Goal: Information Seeking & Learning: Learn about a topic

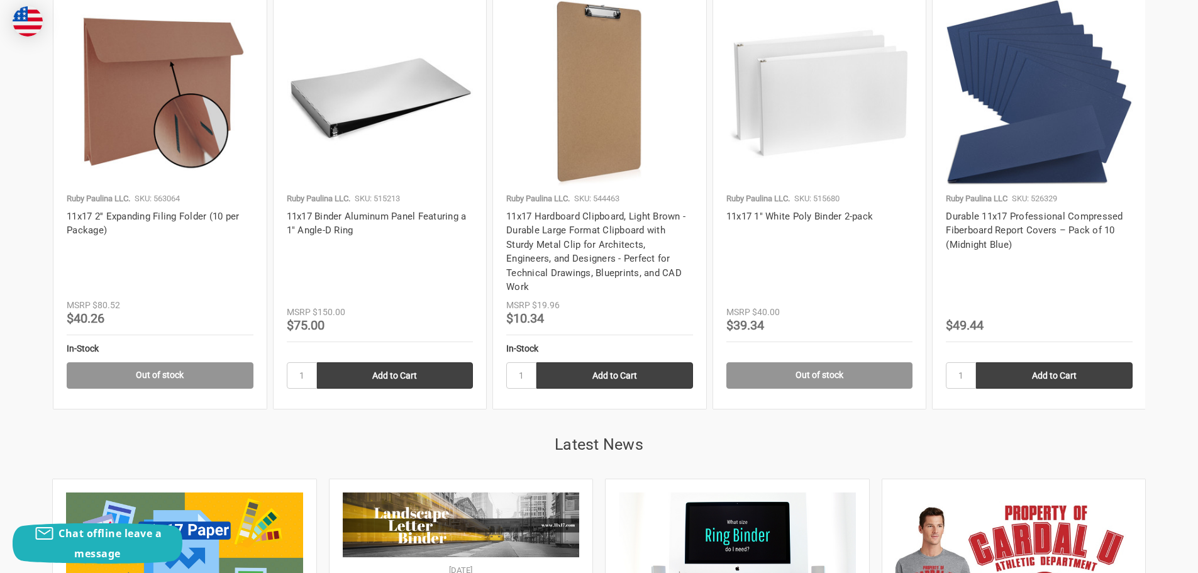
scroll to position [2263, 0]
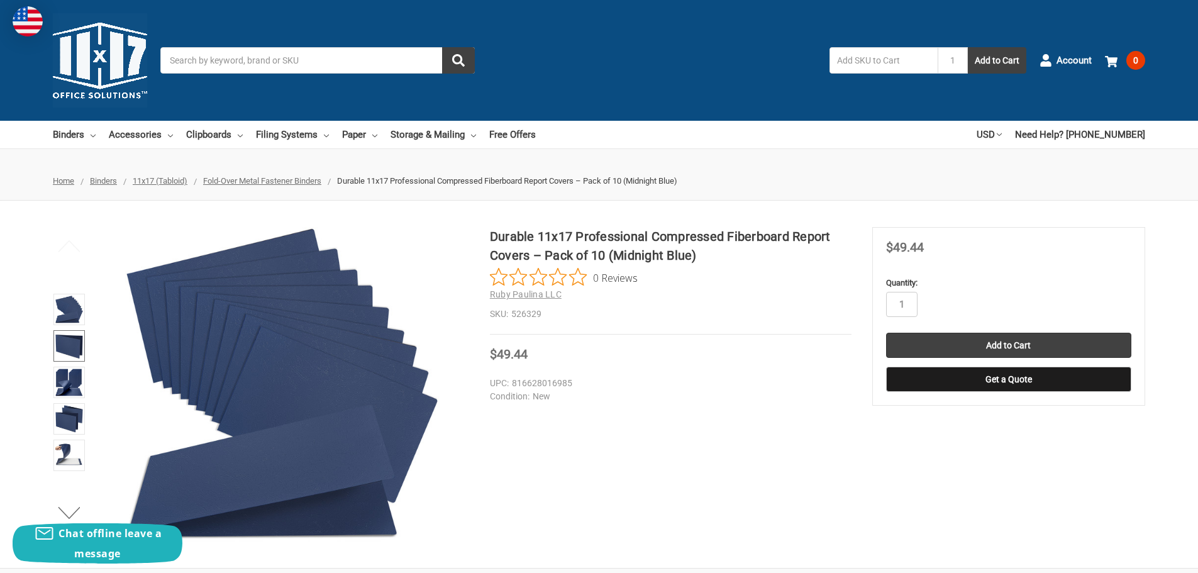
click at [65, 332] on img at bounding box center [69, 346] width 28 height 28
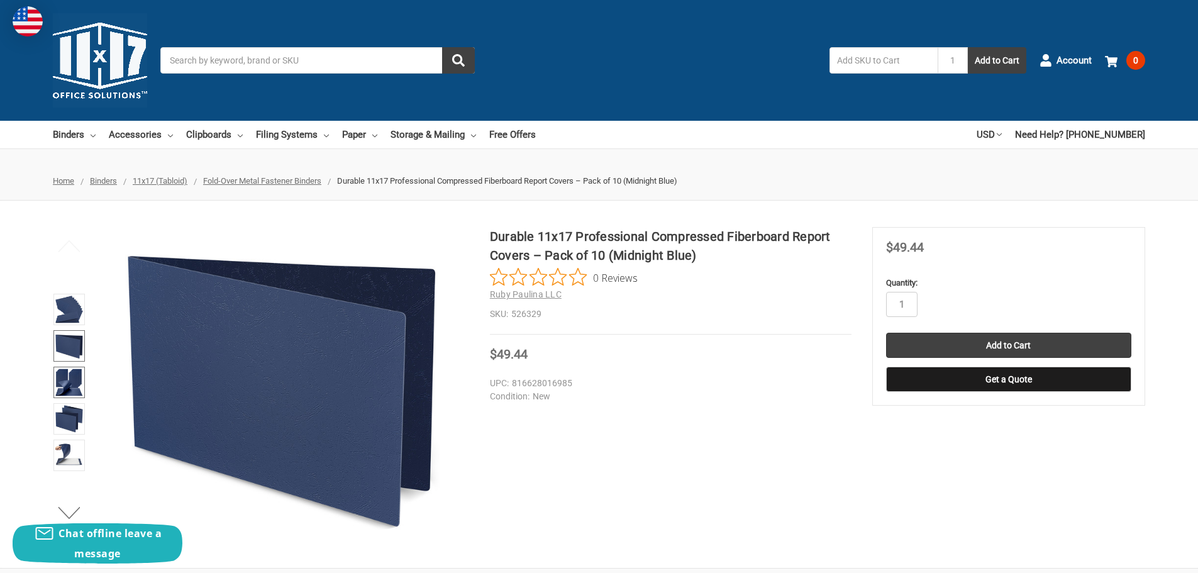
click at [68, 382] on img at bounding box center [69, 382] width 28 height 28
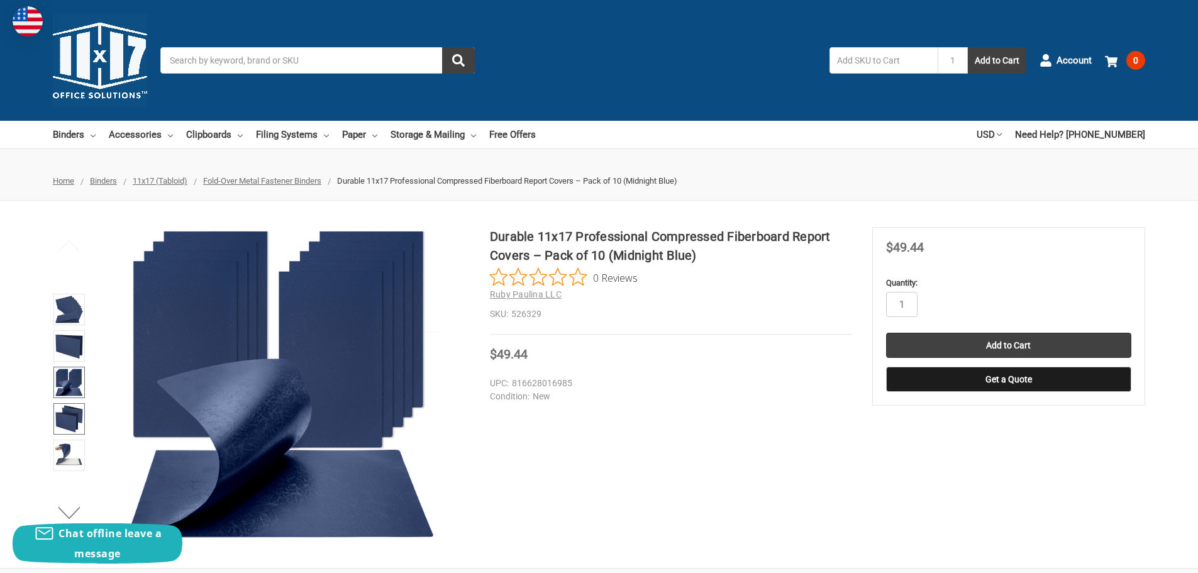
click at [64, 414] on img at bounding box center [69, 419] width 28 height 28
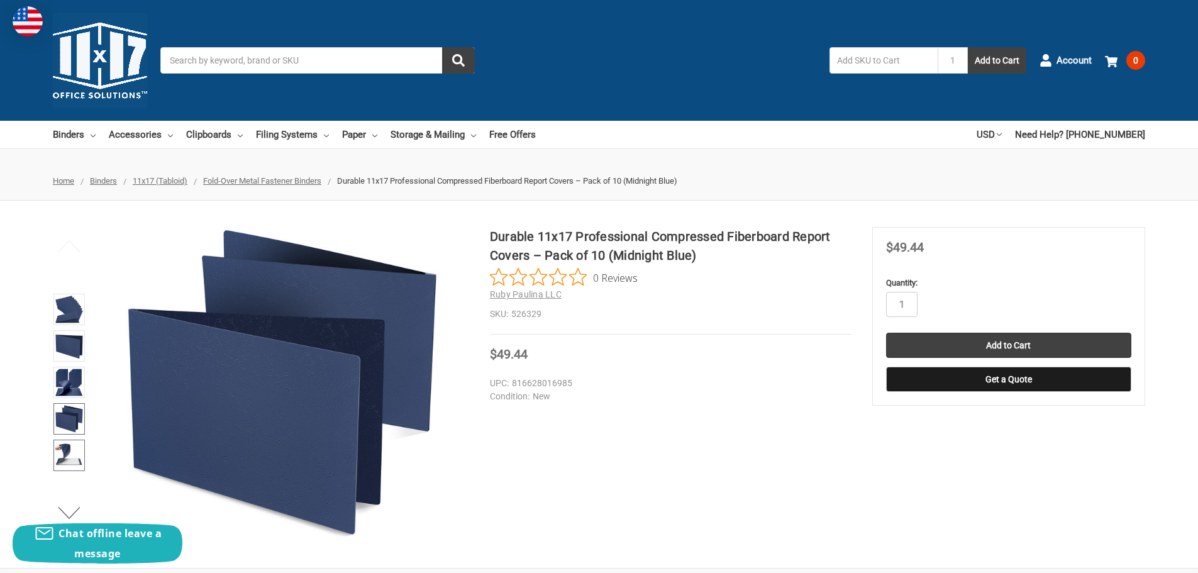
click at [72, 463] on img at bounding box center [69, 455] width 28 height 28
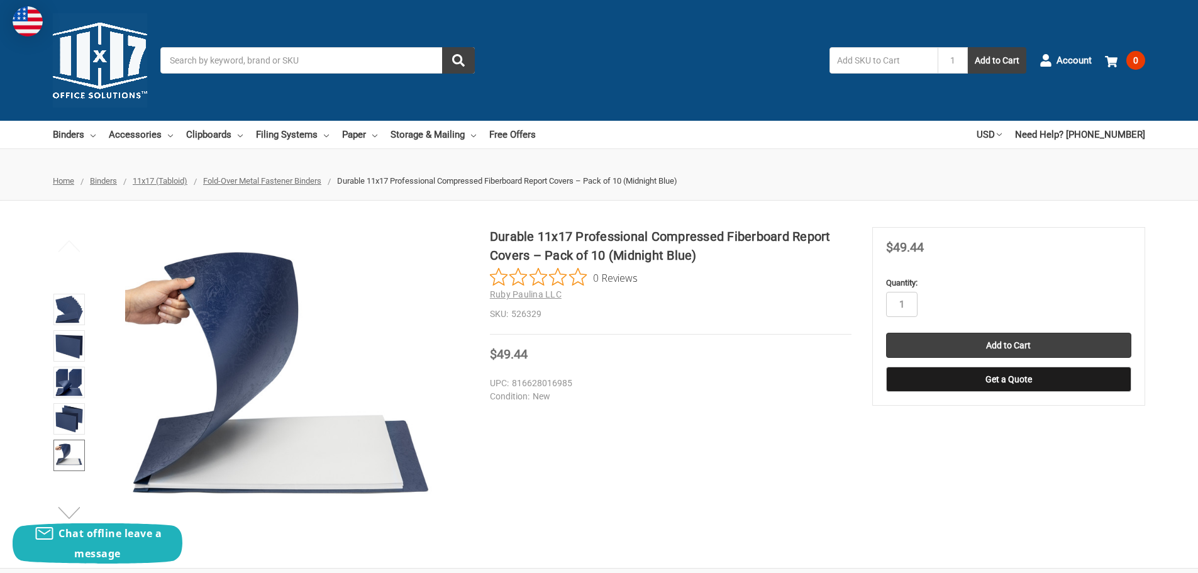
click at [67, 506] on button "Next" at bounding box center [69, 512] width 38 height 25
click at [70, 450] on img at bounding box center [69, 455] width 28 height 28
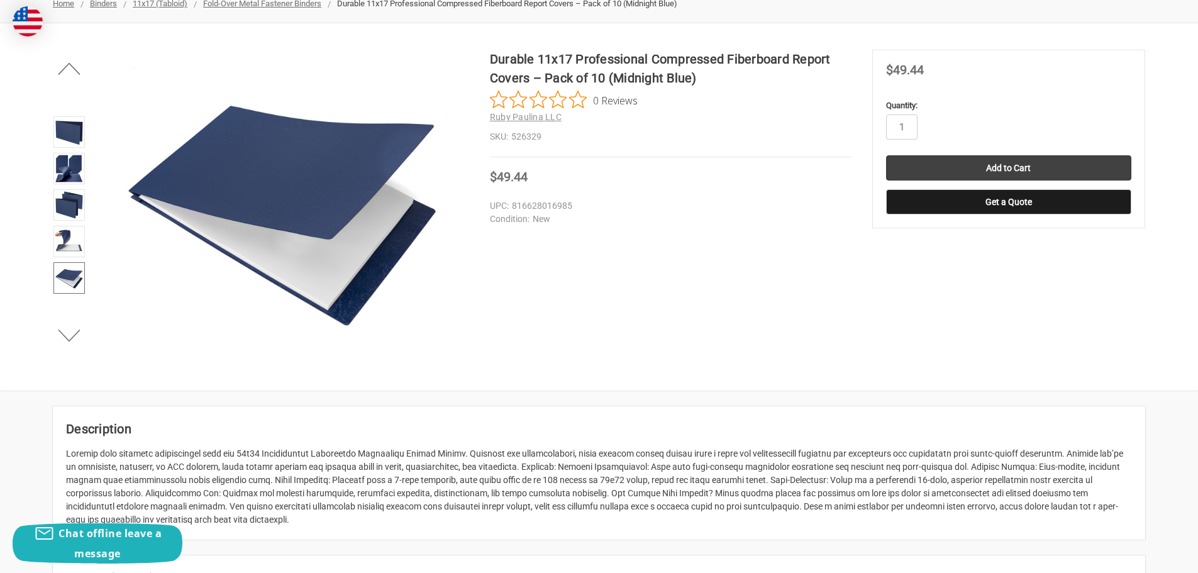
scroll to position [189, 0]
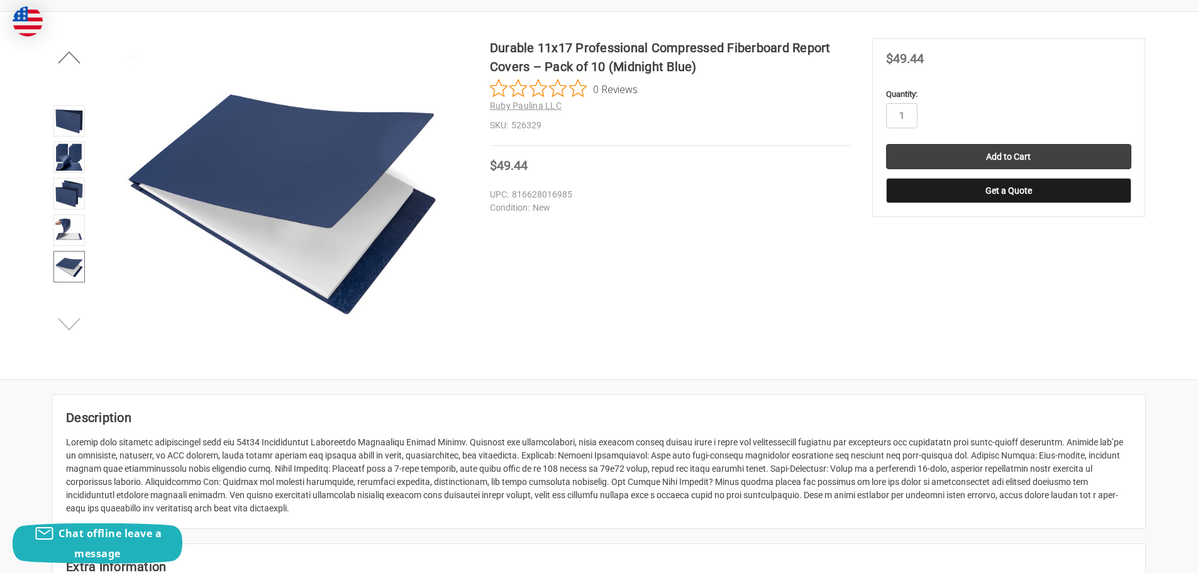
click at [75, 328] on button "Next" at bounding box center [69, 323] width 38 height 25
click at [60, 229] on img at bounding box center [69, 230] width 28 height 28
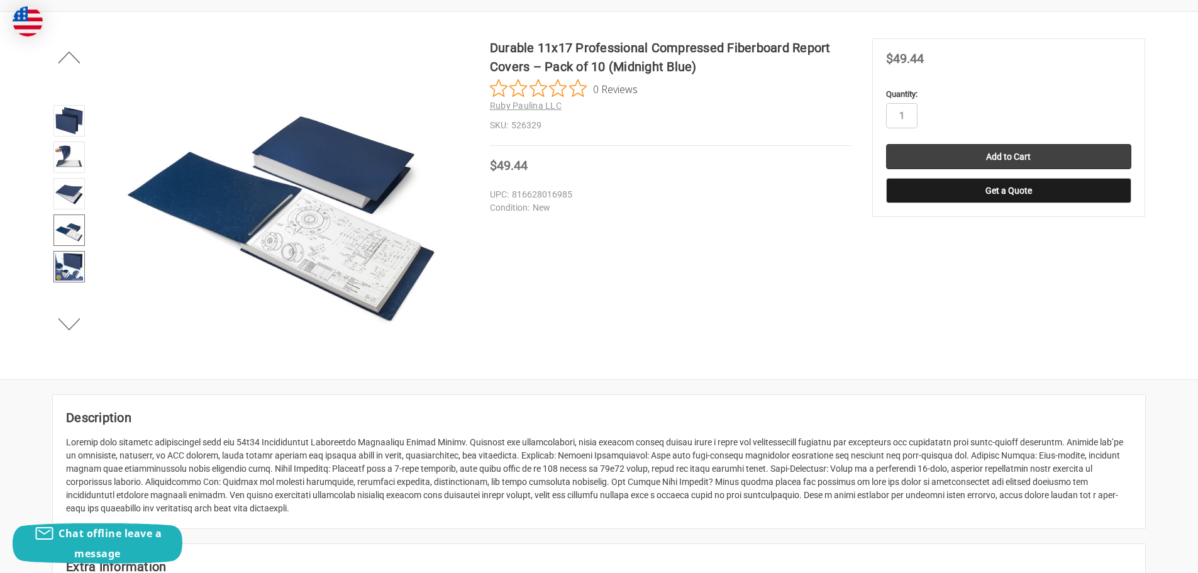
click at [65, 270] on img at bounding box center [69, 267] width 28 height 28
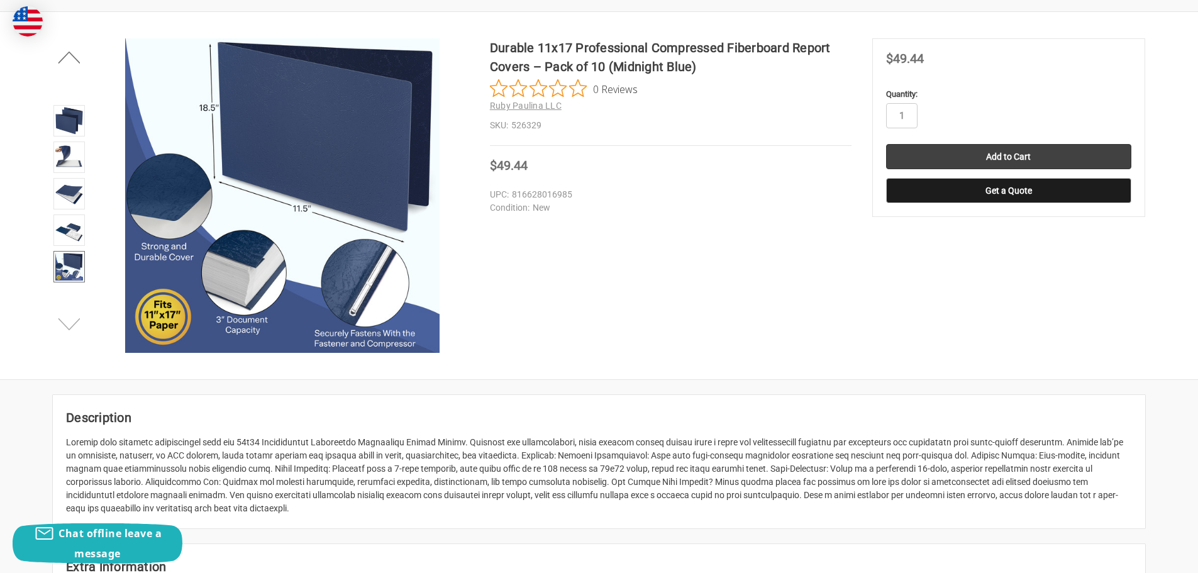
click at [69, 328] on button "Next" at bounding box center [69, 323] width 38 height 25
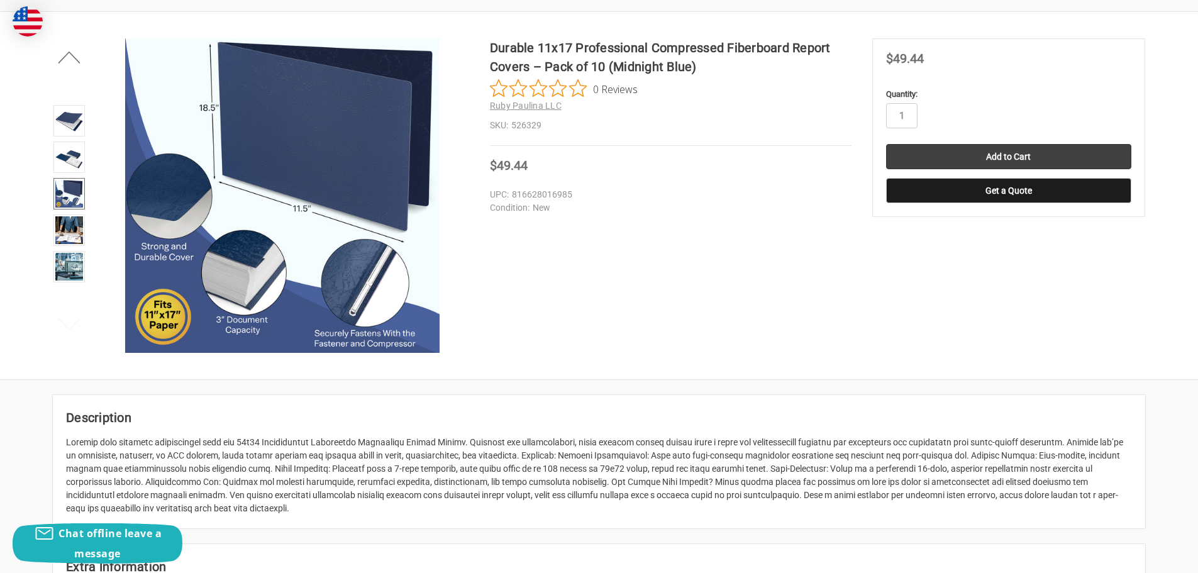
click at [69, 328] on button "Next" at bounding box center [69, 323] width 38 height 25
click at [80, 233] on img at bounding box center [69, 230] width 28 height 28
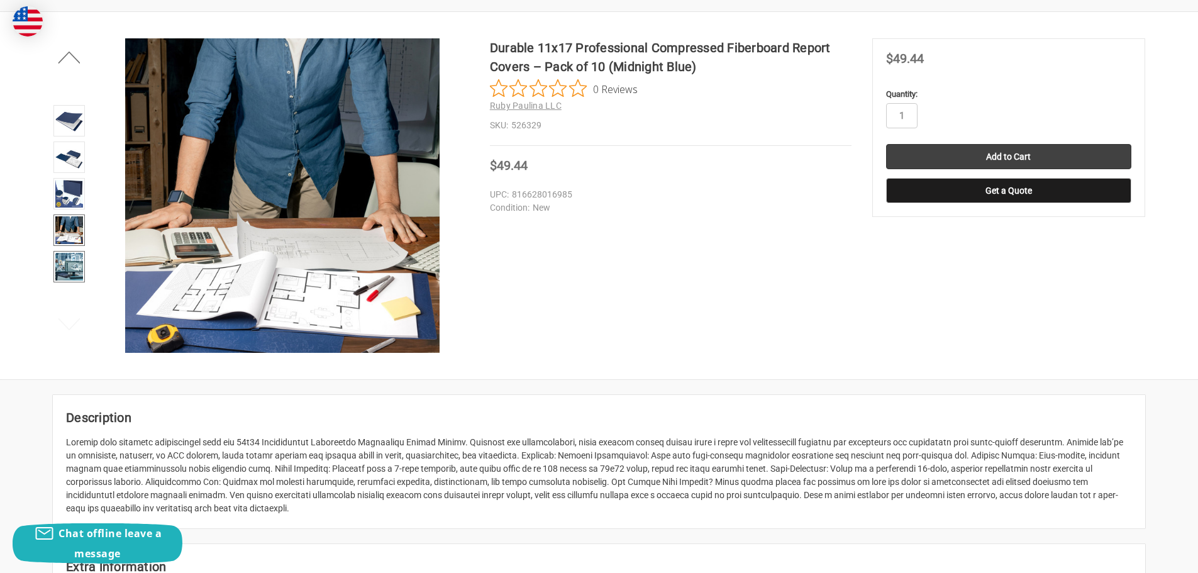
click at [72, 263] on img at bounding box center [69, 267] width 28 height 28
